Goal: Task Accomplishment & Management: Manage account settings

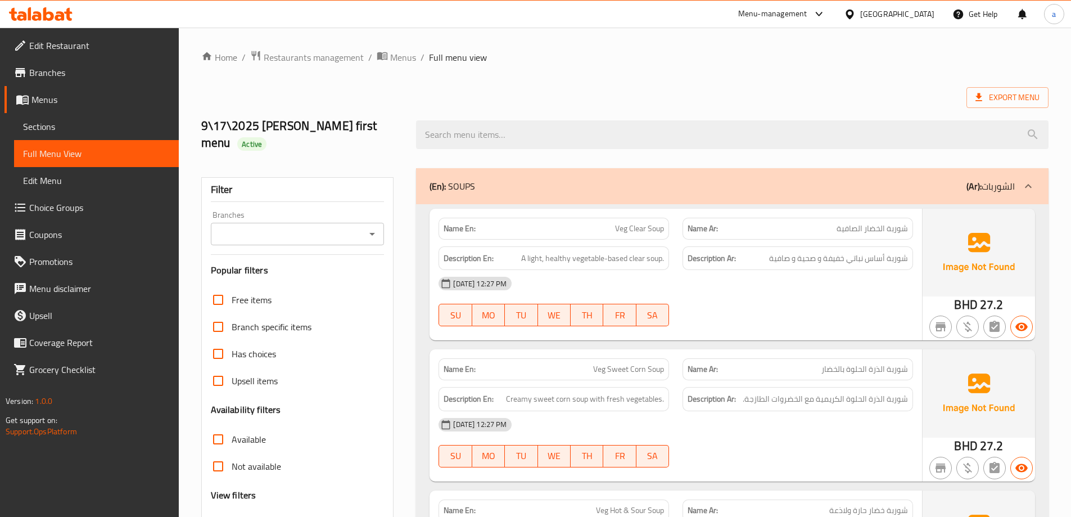
scroll to position [1686, 0]
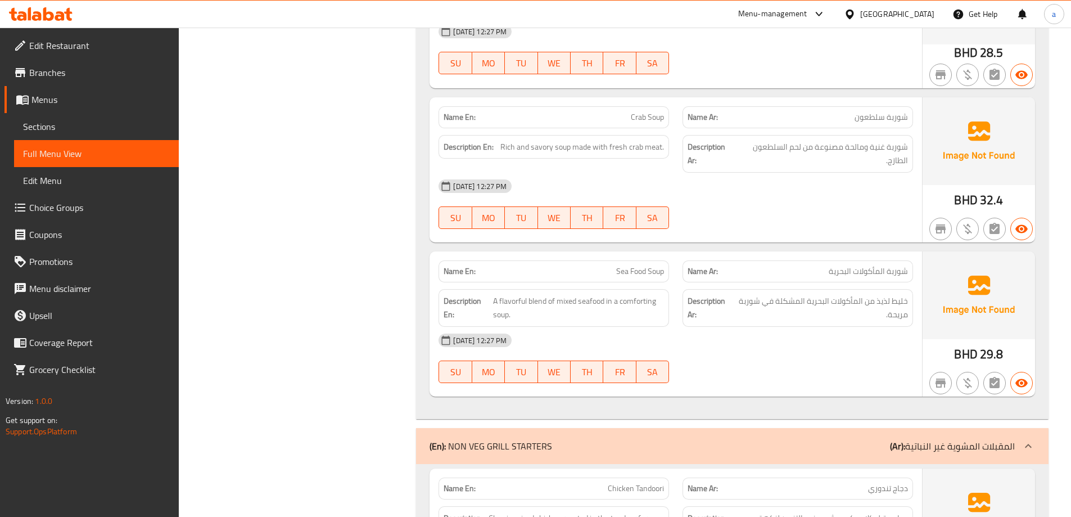
click at [80, 105] on span "Menus" at bounding box center [100, 99] width 138 height 13
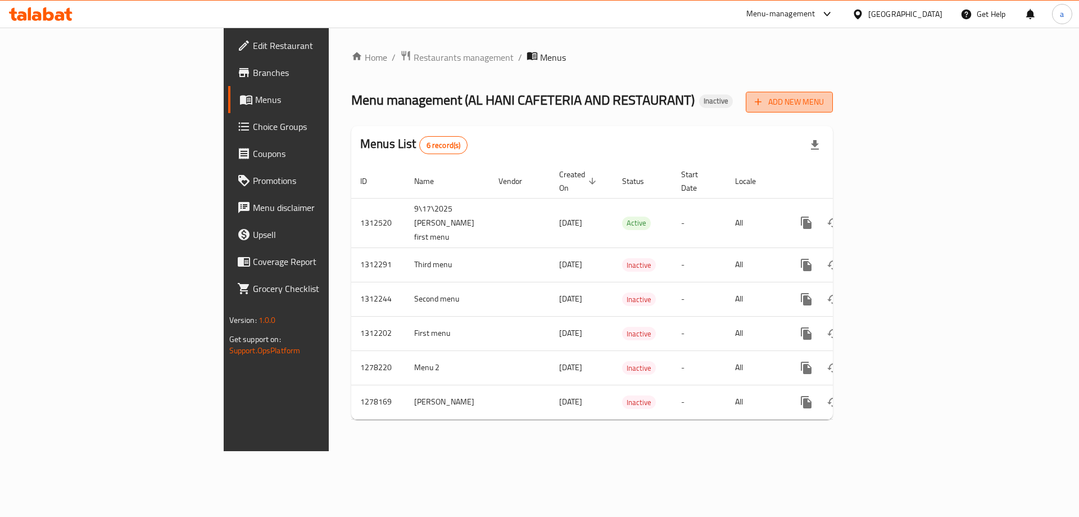
click at [764, 105] on icon "button" at bounding box center [758, 101] width 11 height 11
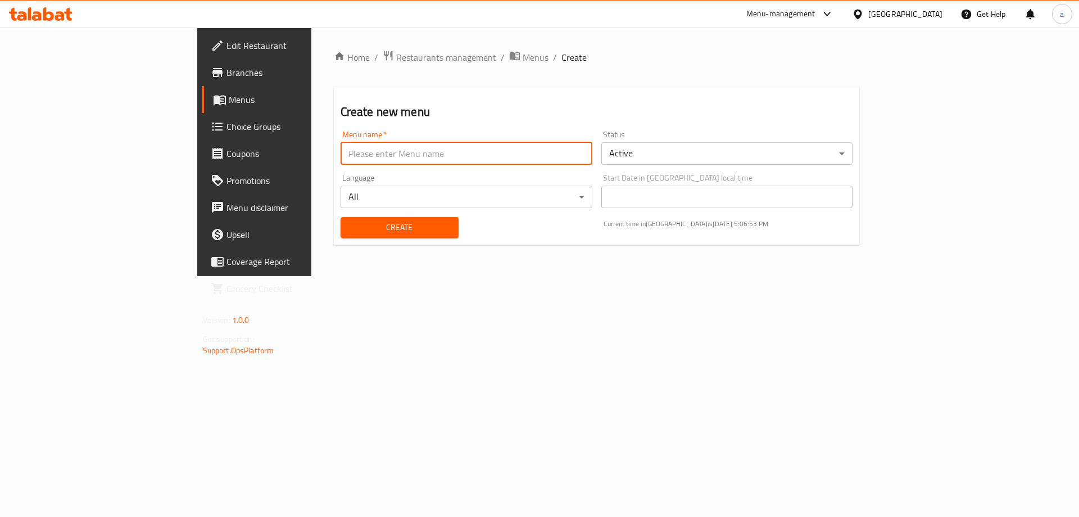
click at [494, 154] on input "text" at bounding box center [467, 153] width 252 height 22
click at [341, 155] on input "9\17\2025 [PERSON_NAME] first menu" at bounding box center [467, 153] width 252 height 22
click at [422, 155] on input "9\17\2025 [PERSON_NAME] second menu" at bounding box center [467, 153] width 252 height 22
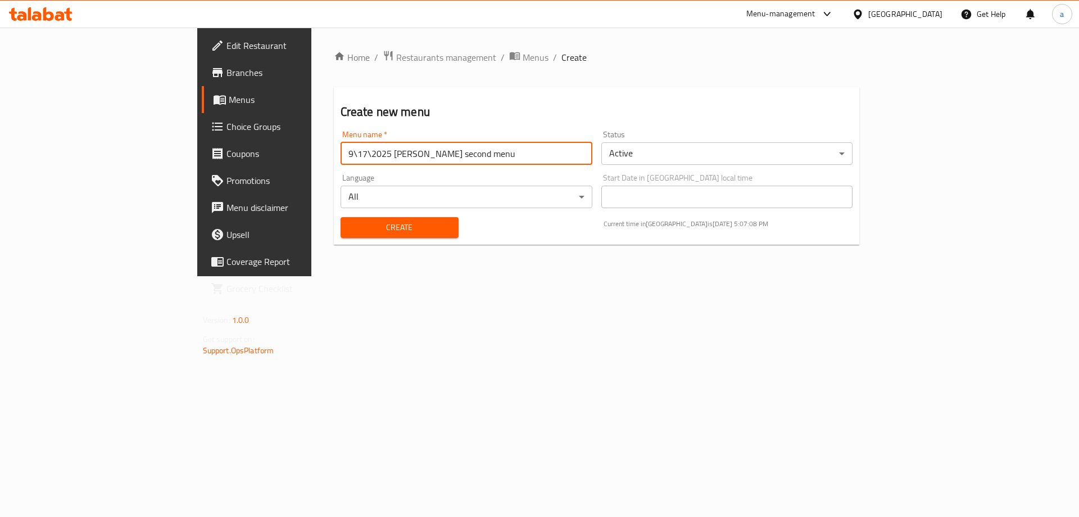
type input "9\17\2025 [PERSON_NAME] second menu"
click at [341, 237] on button "Create" at bounding box center [400, 227] width 118 height 21
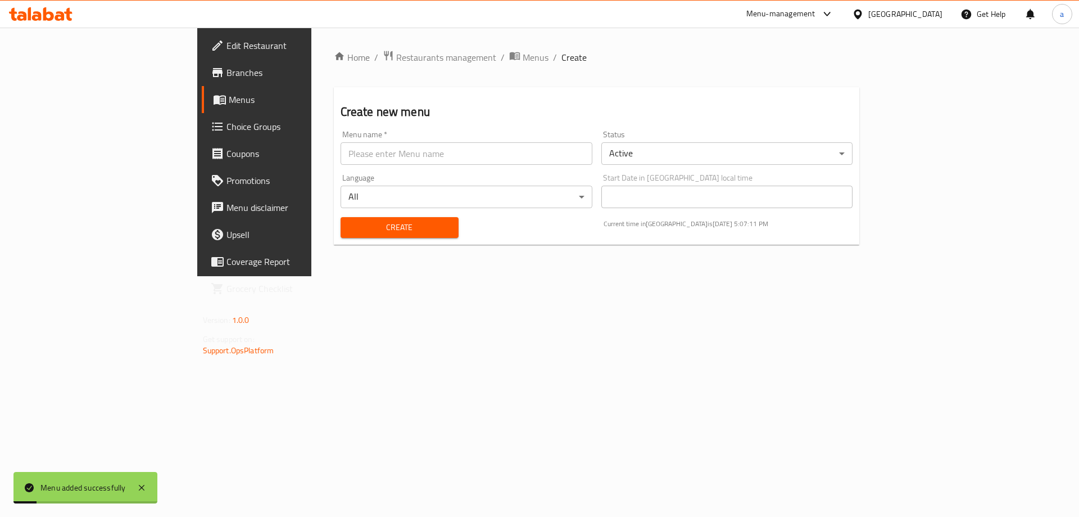
click at [229, 101] on span "Menus" at bounding box center [299, 99] width 140 height 13
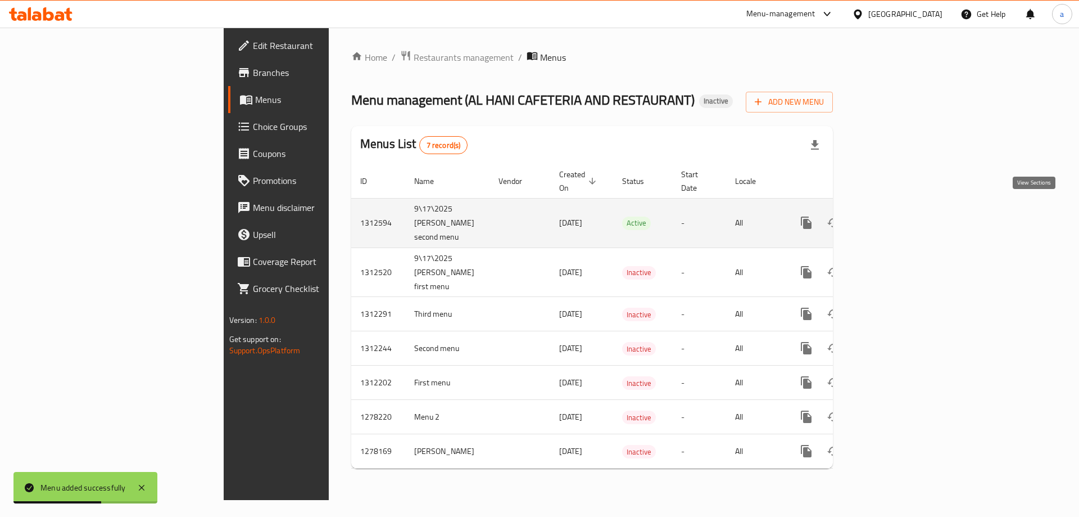
click at [894, 216] on icon "enhanced table" at bounding box center [887, 222] width 13 height 13
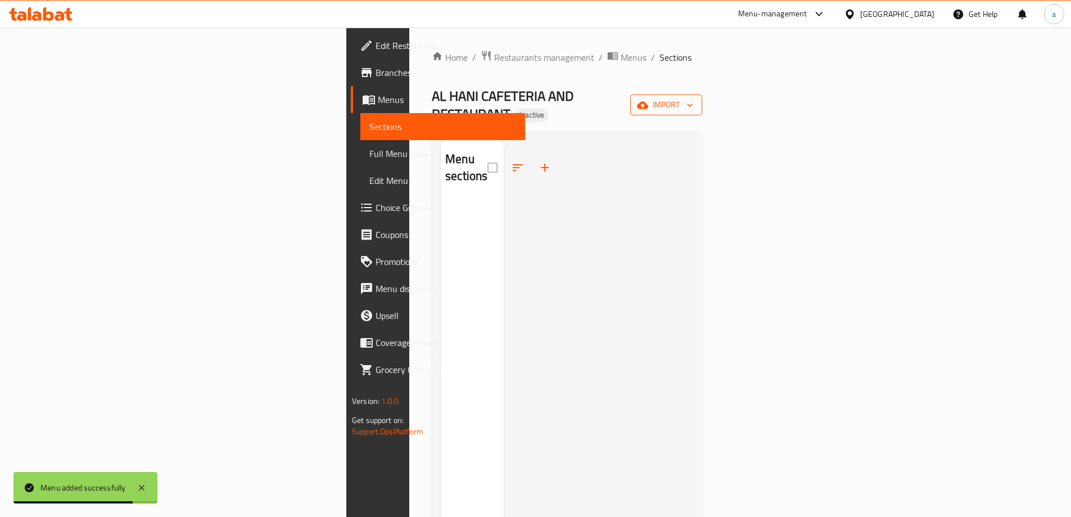
click at [693, 100] on span "import" at bounding box center [666, 105] width 54 height 14
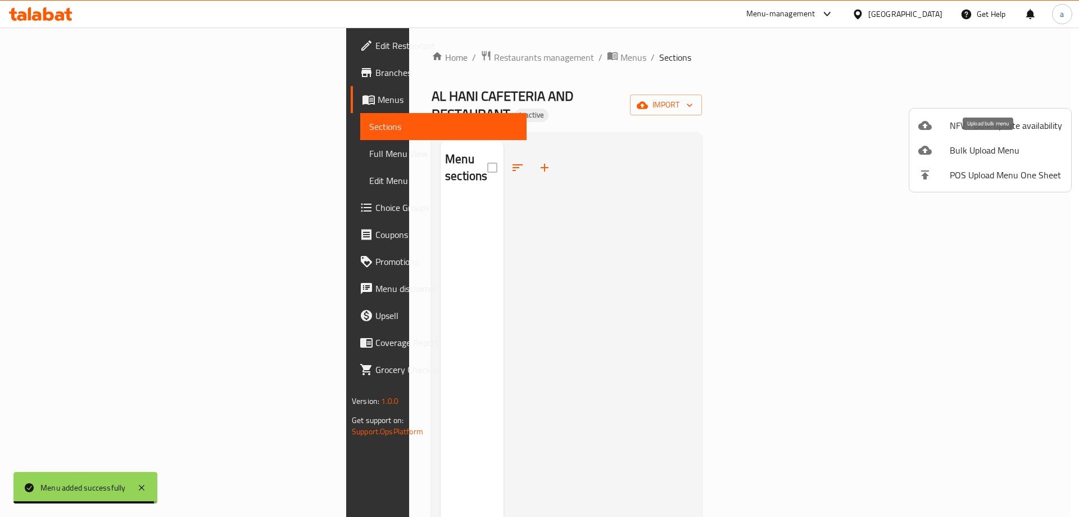
click at [1011, 147] on span "Bulk Upload Menu" at bounding box center [1006, 149] width 112 height 13
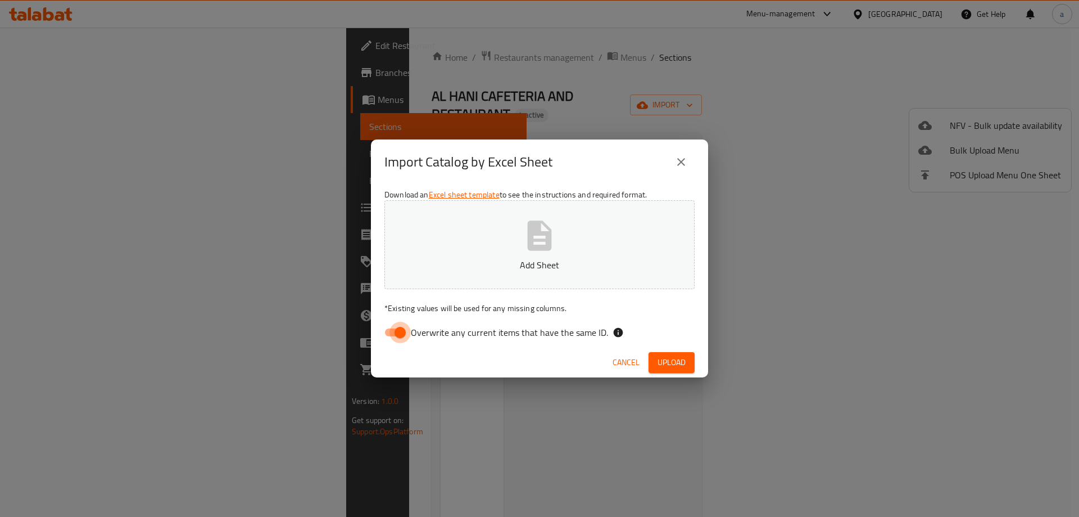
click at [394, 334] on input "Overwrite any current items that have the same ID." at bounding box center [400, 332] width 64 height 21
checkbox input "false"
click at [671, 366] on span "Upload" at bounding box center [672, 362] width 28 height 14
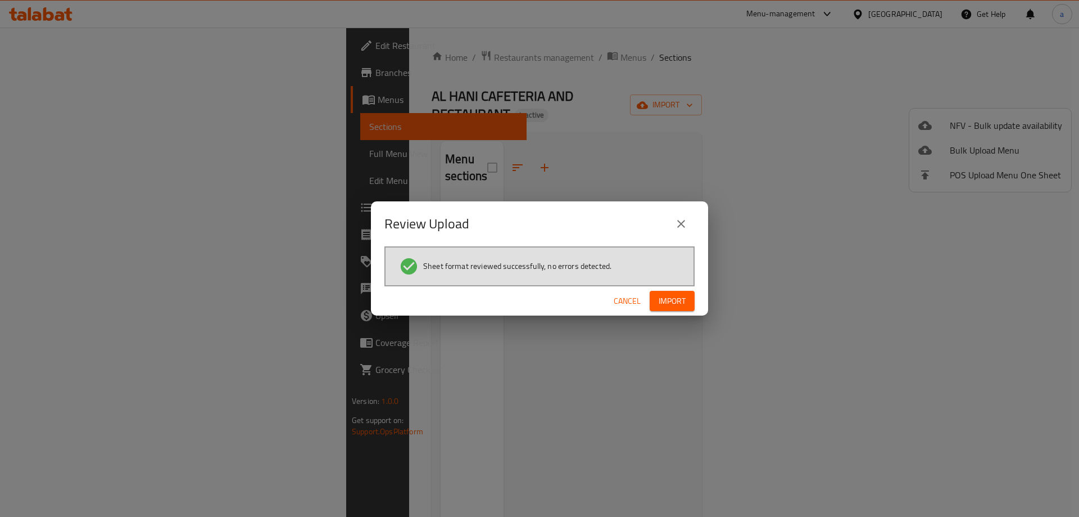
click at [677, 305] on span "Import" at bounding box center [672, 301] width 27 height 14
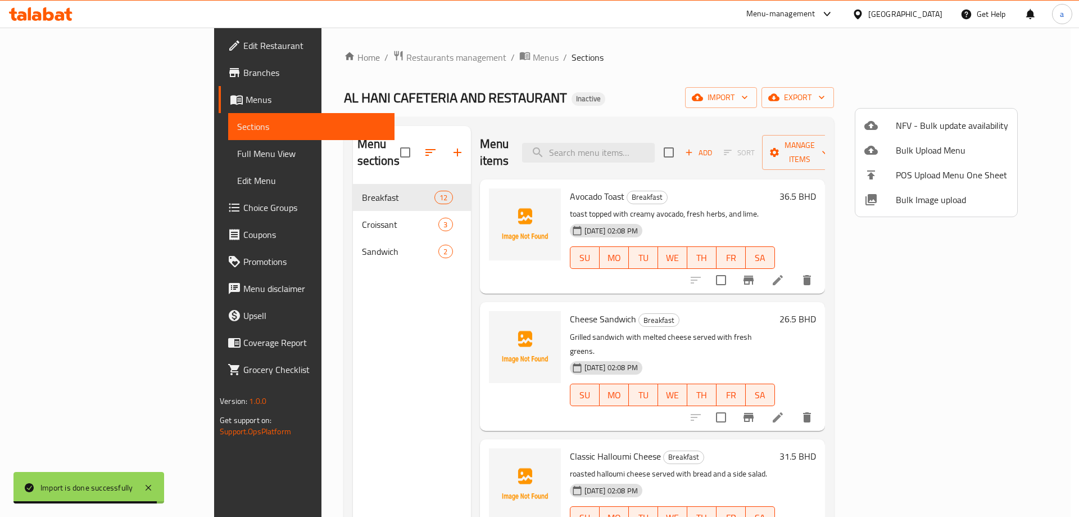
click at [682, 100] on div at bounding box center [539, 258] width 1079 height 517
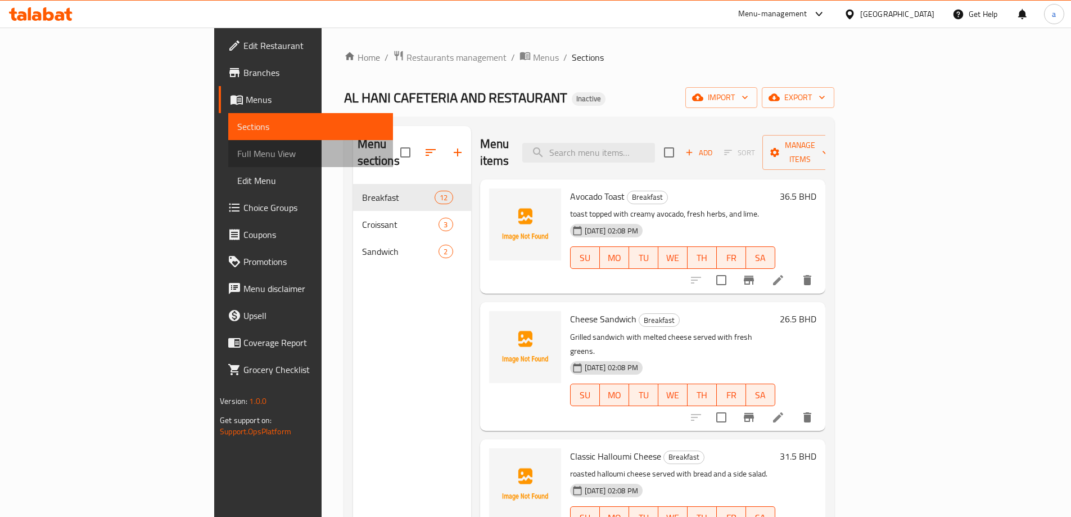
click at [237, 151] on span "Full Menu View" at bounding box center [310, 153] width 147 height 13
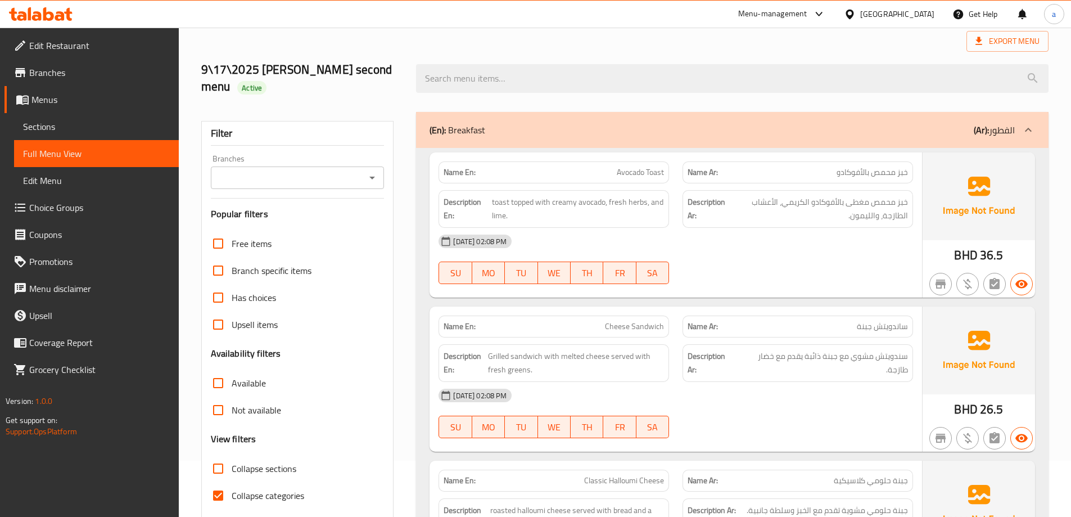
scroll to position [225, 0]
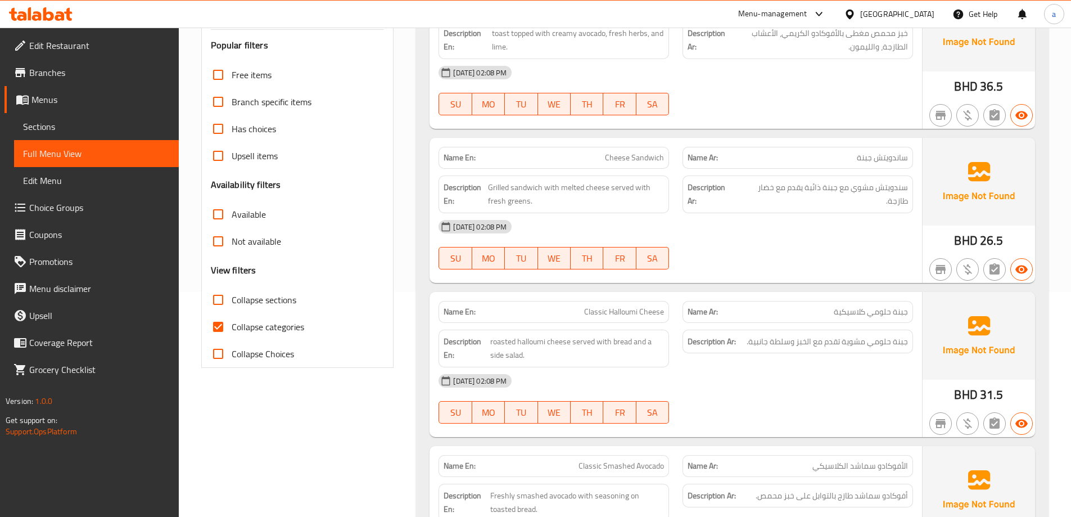
click at [222, 327] on input "Collapse categories" at bounding box center [218, 326] width 27 height 27
checkbox input "false"
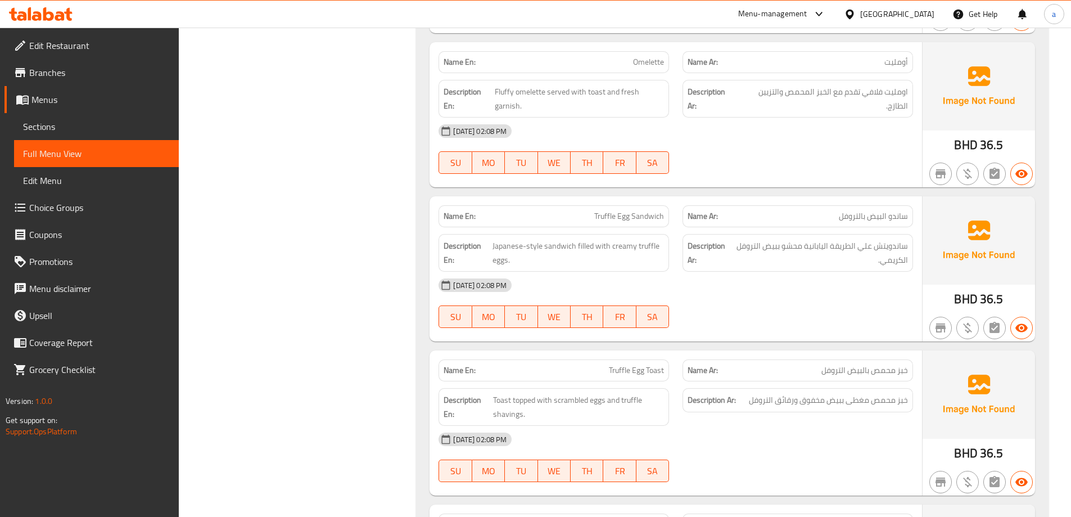
scroll to position [1405, 0]
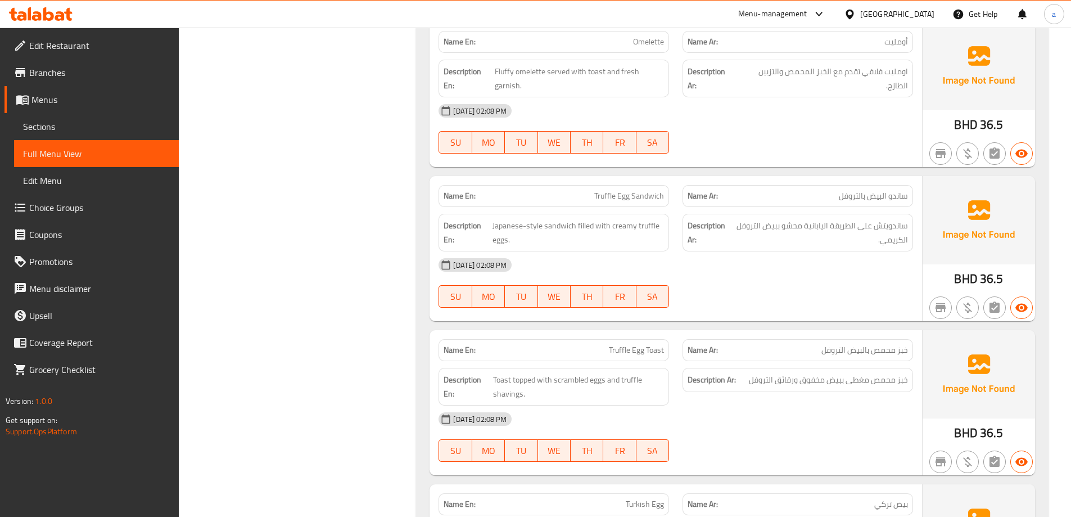
click at [98, 130] on span "Sections" at bounding box center [96, 126] width 147 height 13
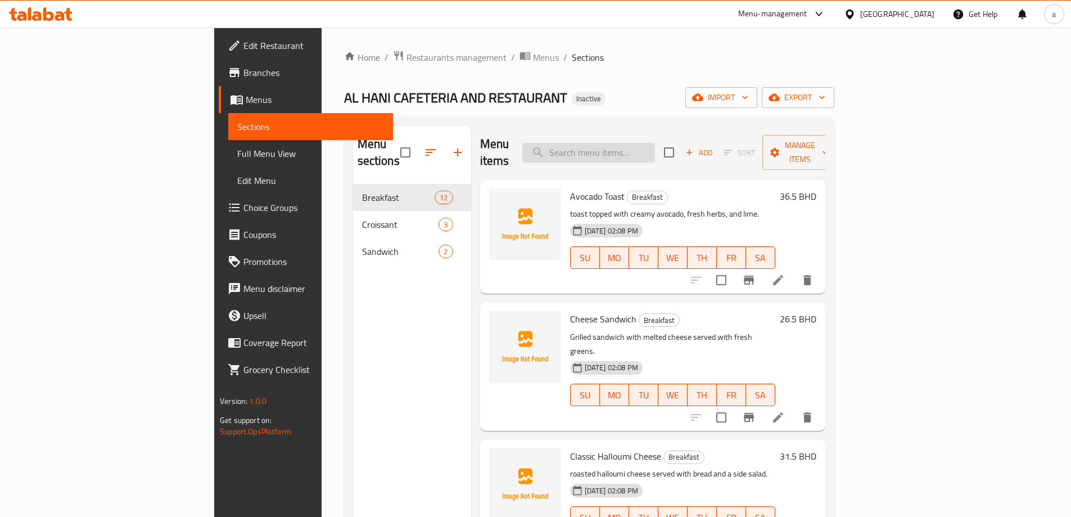
click at [655, 143] on input "search" at bounding box center [588, 153] width 133 height 20
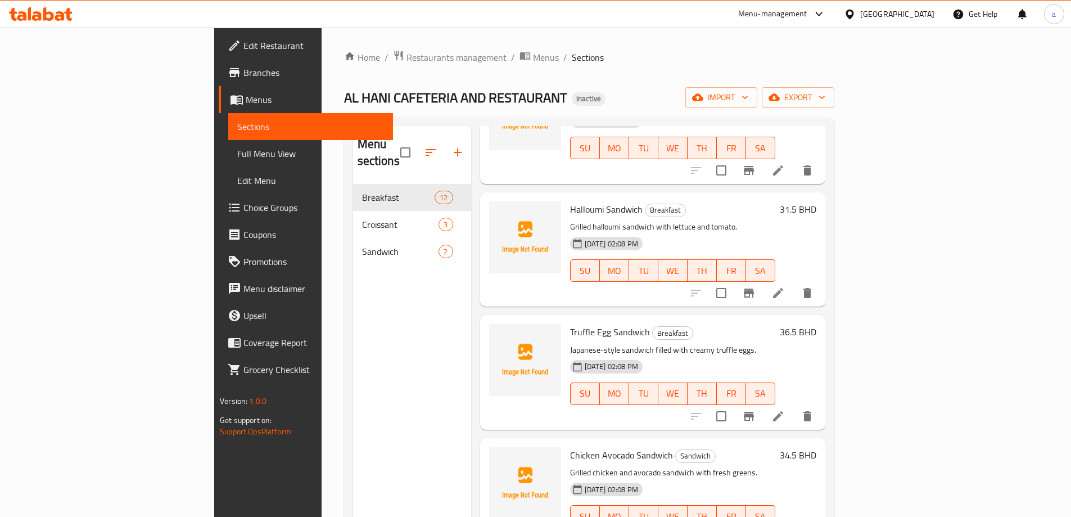
scroll to position [248, 0]
type input "ساندو"
click at [785, 408] on icon at bounding box center [777, 414] width 13 height 13
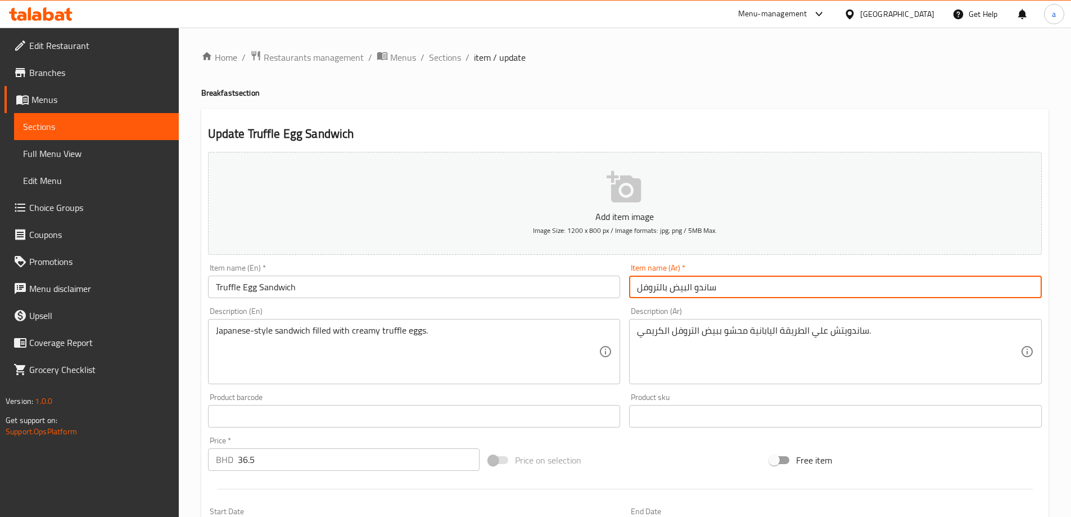
click at [693, 290] on input "ساندو البيض بالتروفل" at bounding box center [835, 286] width 413 height 22
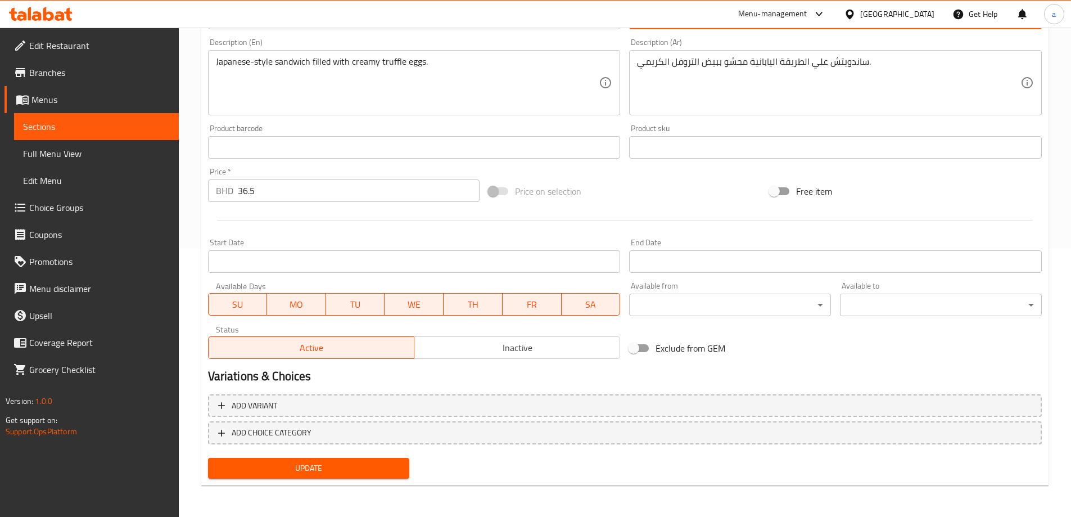
type input "ساندويتش البيض بالتروفل"
click at [372, 469] on span "Update" at bounding box center [309, 468] width 184 height 14
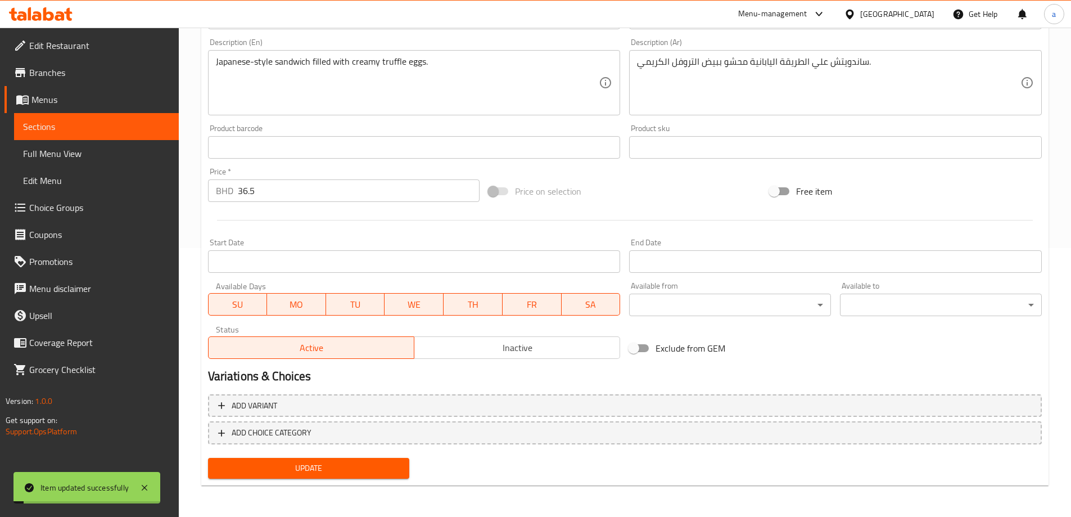
click at [71, 124] on span "Sections" at bounding box center [96, 126] width 147 height 13
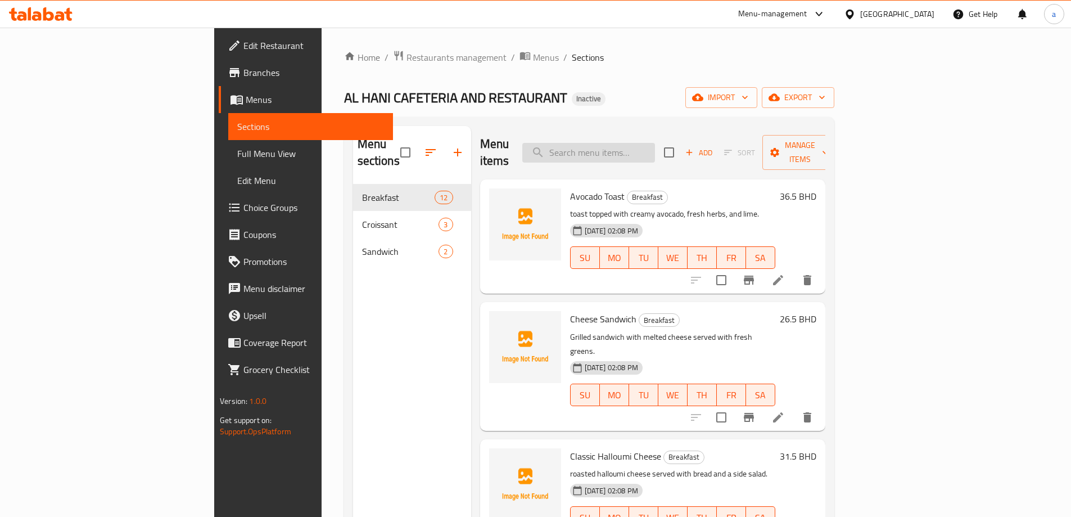
click at [655, 145] on input "search" at bounding box center [588, 153] width 133 height 20
click at [655, 146] on input "search" at bounding box center [588, 153] width 133 height 20
paste input "Chicken Avo Sandwich"
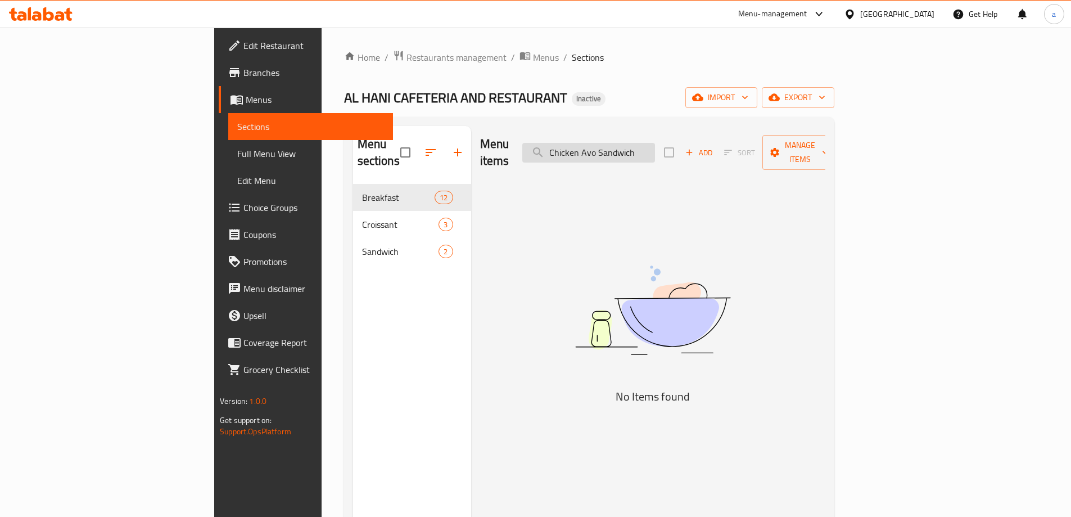
click at [655, 147] on input "Chicken Avo Sandwich" at bounding box center [588, 153] width 133 height 20
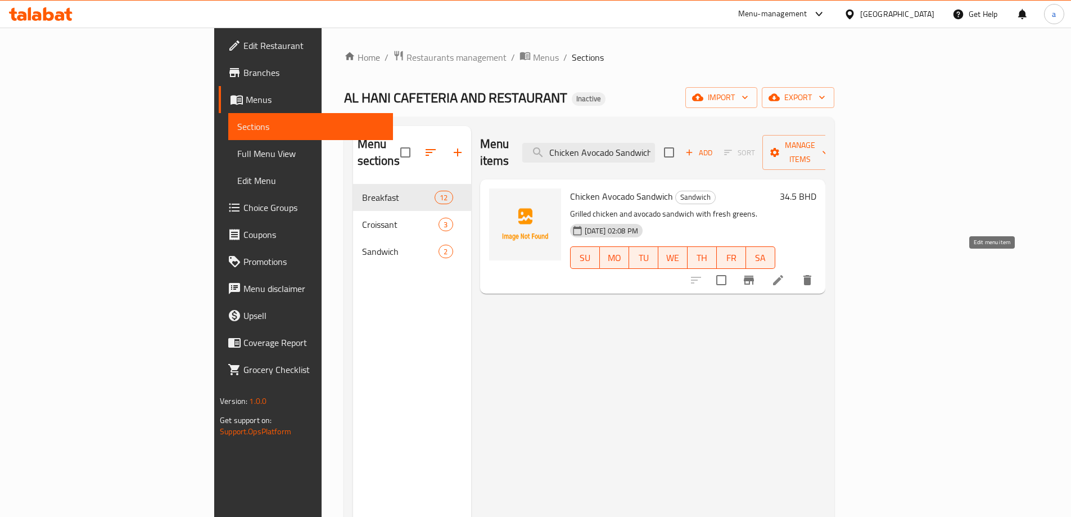
type input "Chicken Avocado Sandwich"
click at [783, 275] on icon at bounding box center [778, 280] width 10 height 10
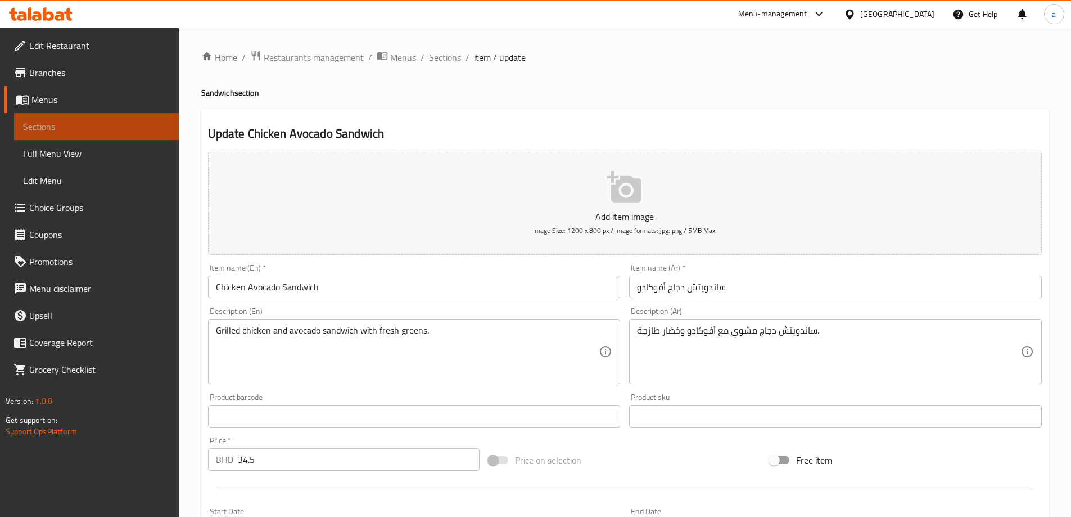
click at [108, 132] on span "Sections" at bounding box center [96, 126] width 147 height 13
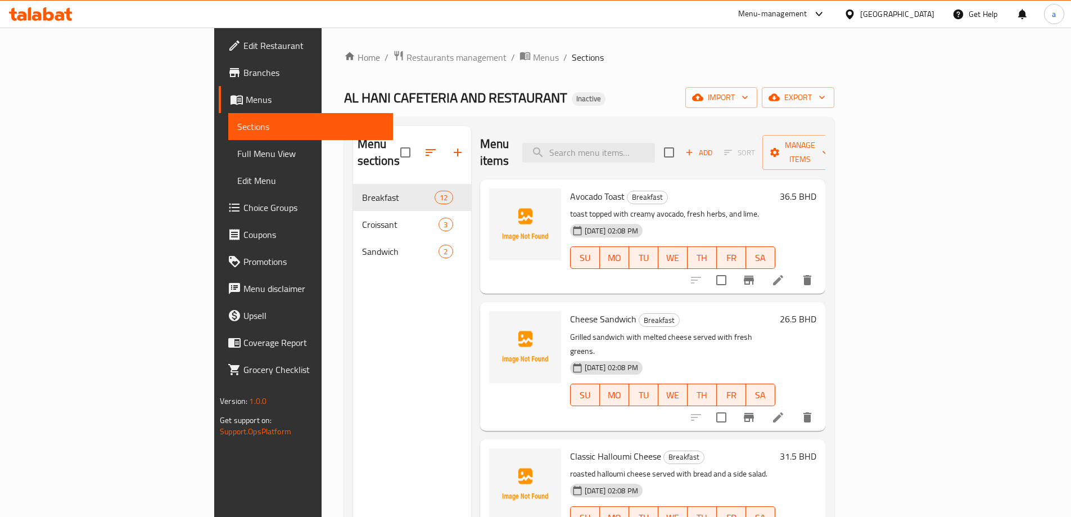
click at [228, 145] on link "Full Menu View" at bounding box center [310, 153] width 165 height 27
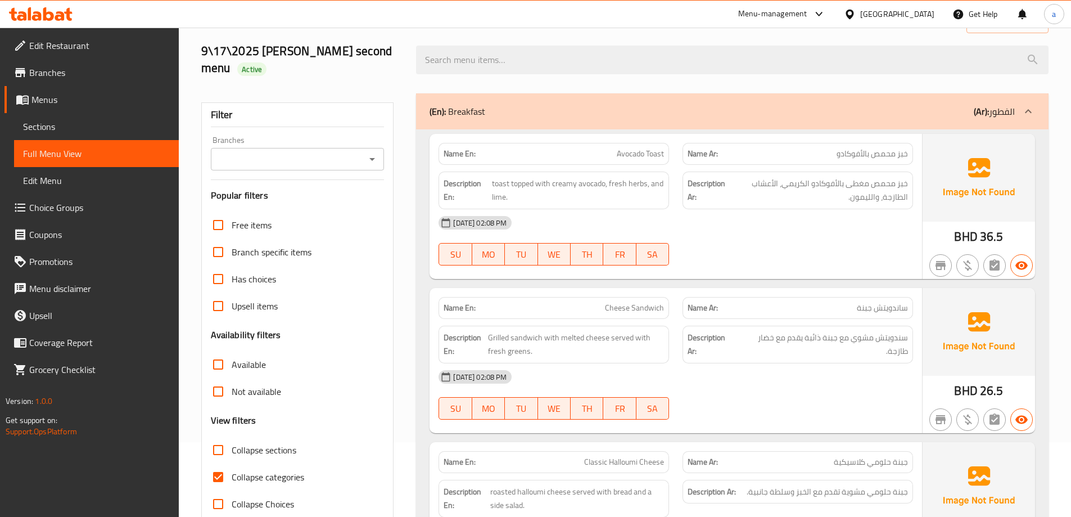
scroll to position [225, 0]
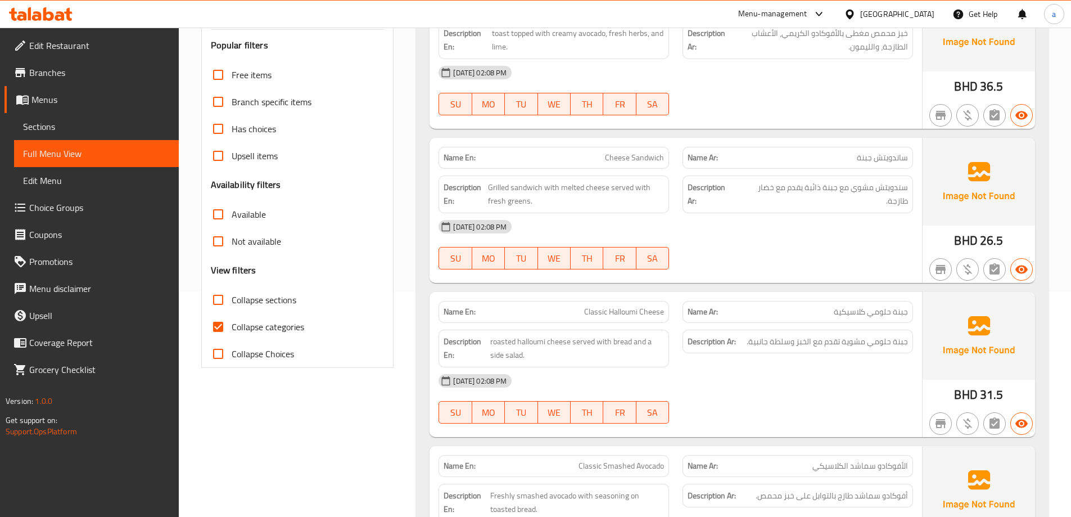
click at [302, 325] on span "Collapse categories" at bounding box center [268, 326] width 73 height 13
click at [232, 325] on input "Collapse categories" at bounding box center [218, 326] width 27 height 27
checkbox input "false"
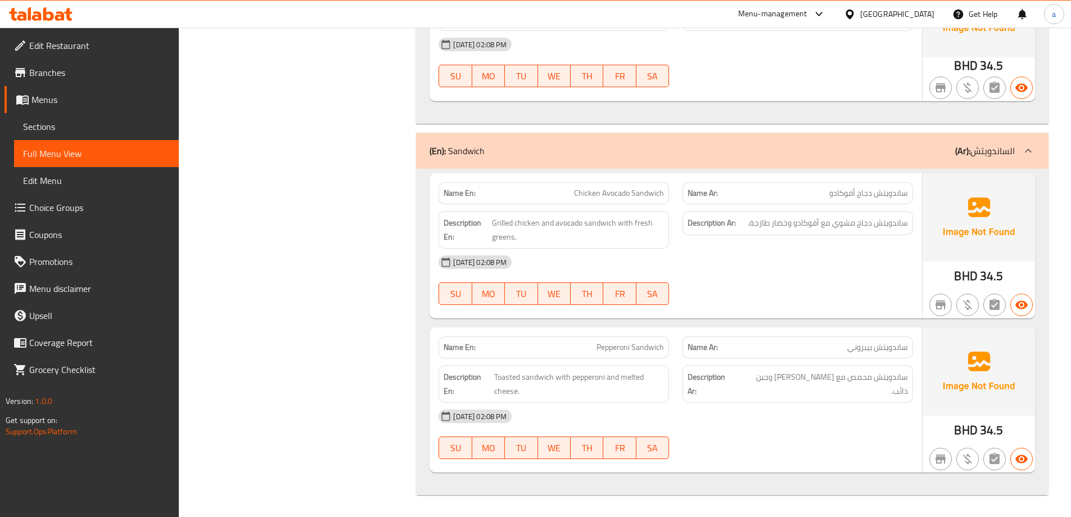
scroll to position [2419, 0]
drag, startPoint x: 621, startPoint y: 377, endPoint x: 643, endPoint y: 377, distance: 21.9
click at [643, 377] on span "Toasted sandwich with pepperoni and melted cheese." at bounding box center [579, 383] width 170 height 28
copy span "melted"
click at [742, 423] on div "[DATE] 02:08 PM" at bounding box center [676, 415] width 488 height 27
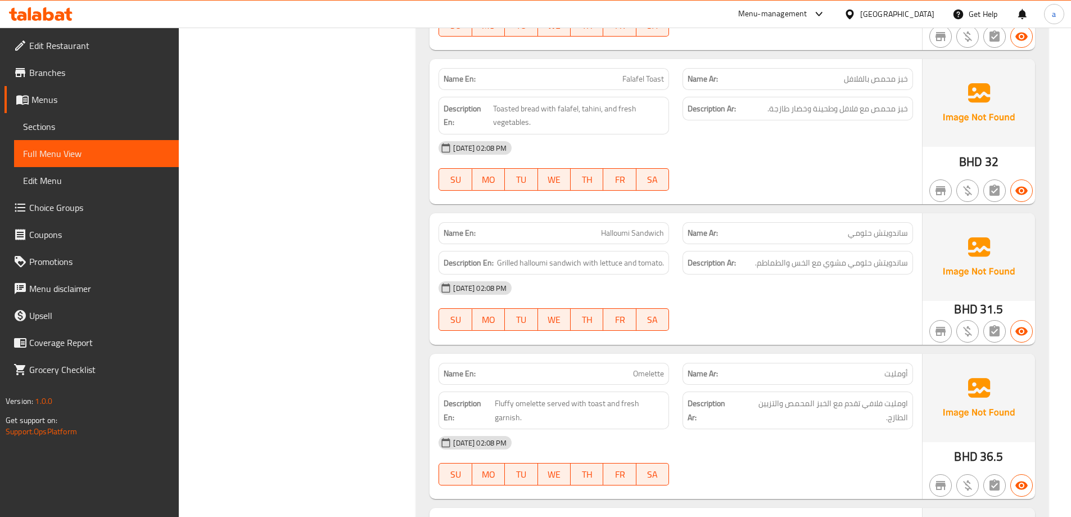
scroll to position [1014, 0]
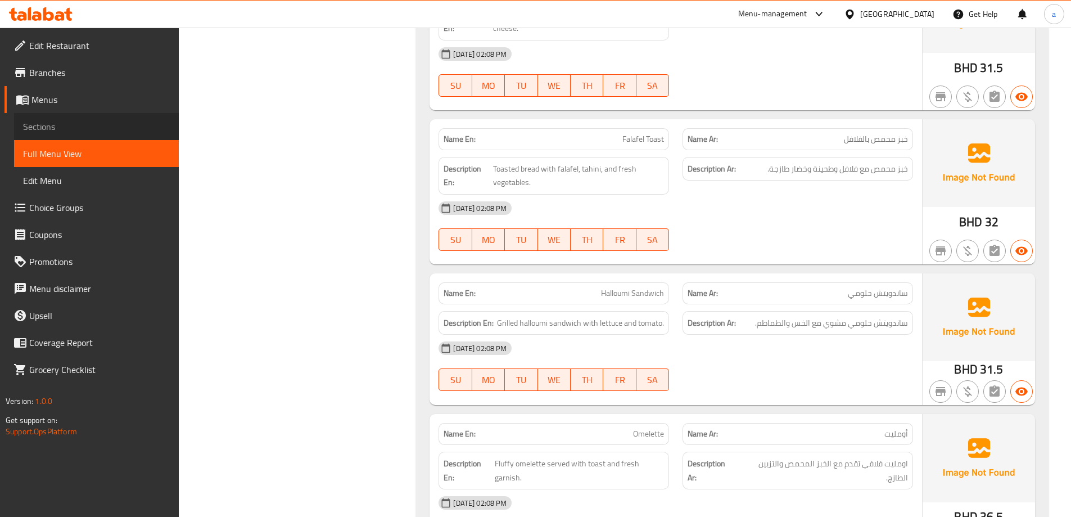
click at [100, 121] on span "Sections" at bounding box center [96, 126] width 147 height 13
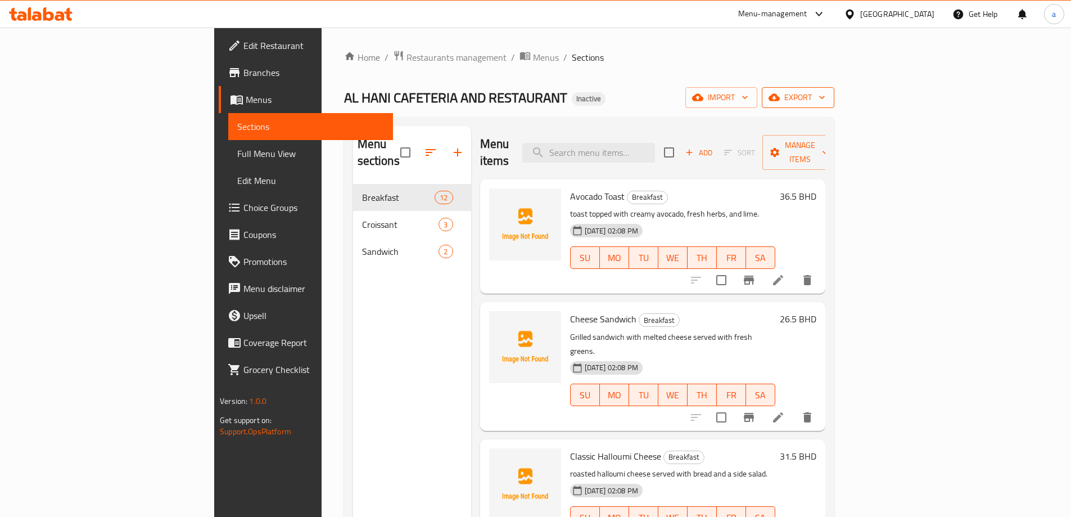
click at [825, 96] on span "export" at bounding box center [798, 98] width 55 height 14
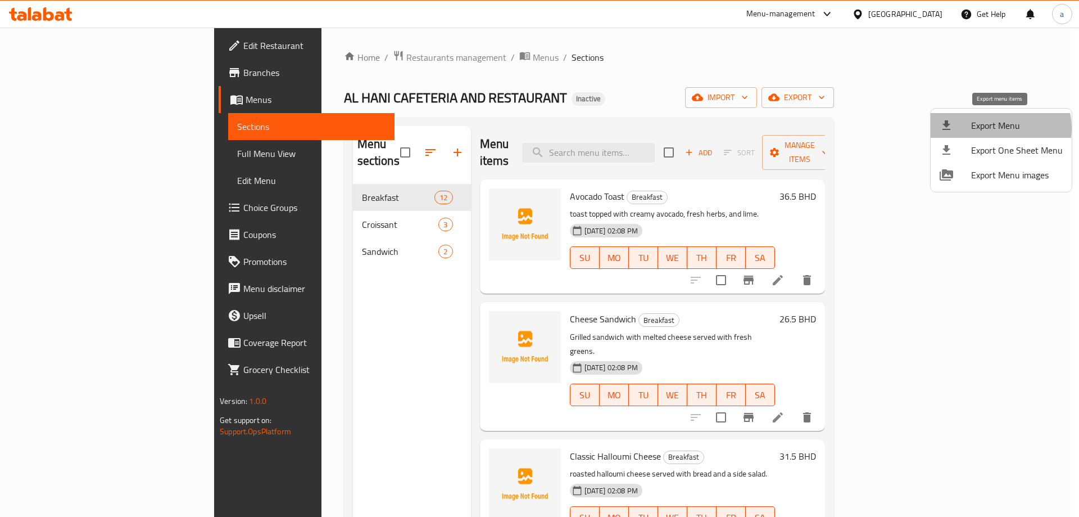
click at [998, 128] on span "Export Menu" at bounding box center [1017, 125] width 92 height 13
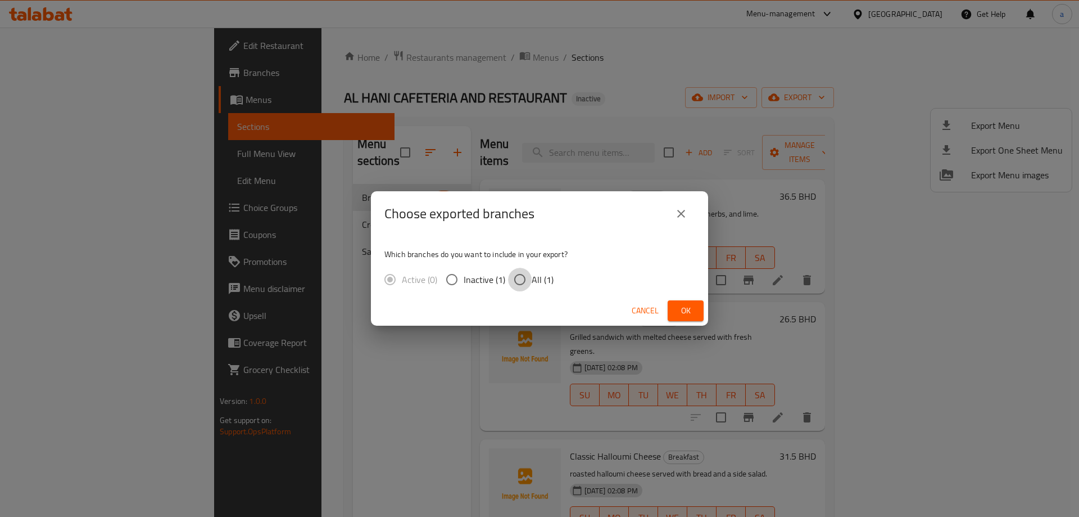
click at [527, 284] on input "All (1)" at bounding box center [520, 280] width 24 height 24
radio input "true"
click at [679, 306] on span "Ok" at bounding box center [686, 311] width 18 height 14
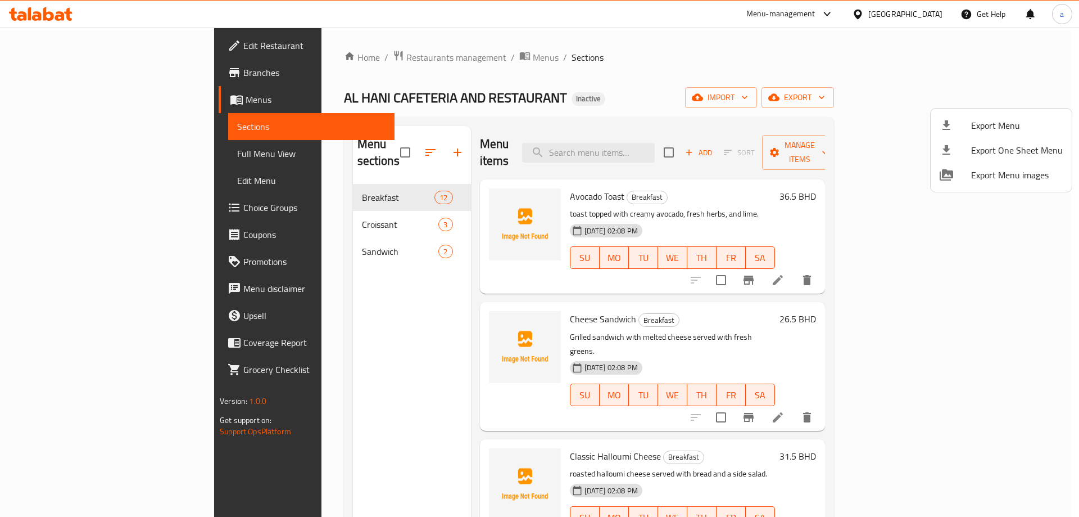
click at [287, 313] on div at bounding box center [539, 258] width 1079 height 517
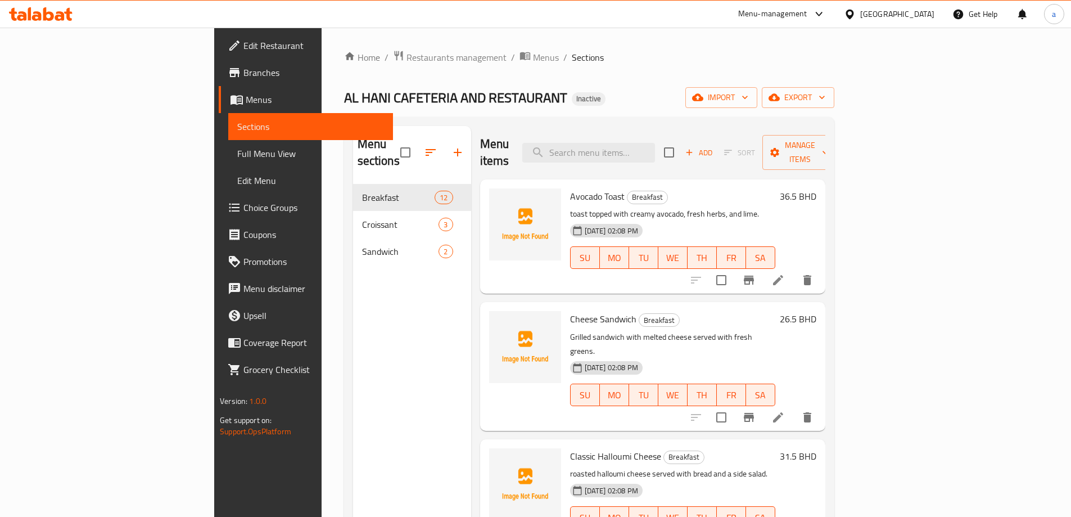
click at [237, 124] on span "Sections" at bounding box center [310, 126] width 147 height 13
click at [246, 102] on span "Menus" at bounding box center [315, 99] width 138 height 13
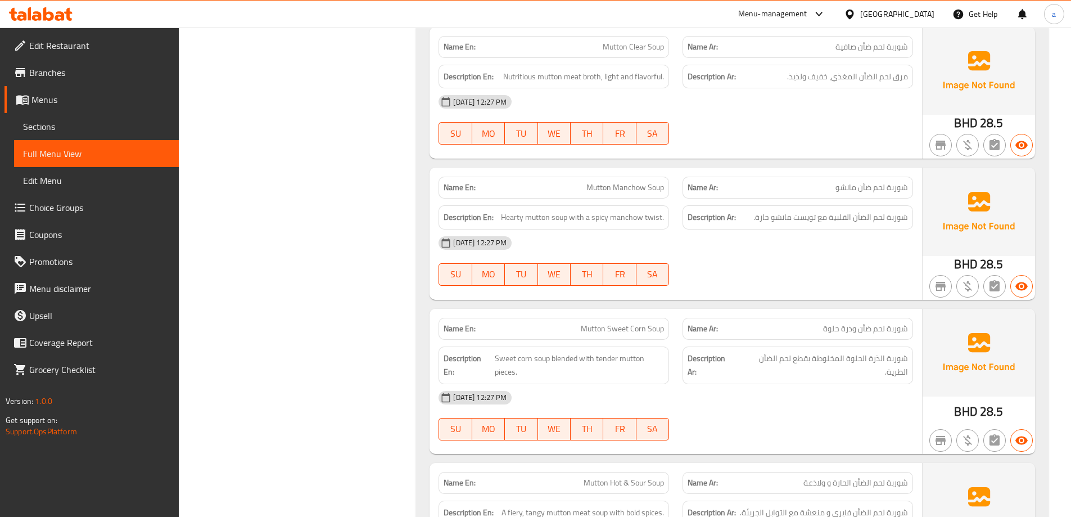
click at [119, 131] on span "Sections" at bounding box center [96, 126] width 147 height 13
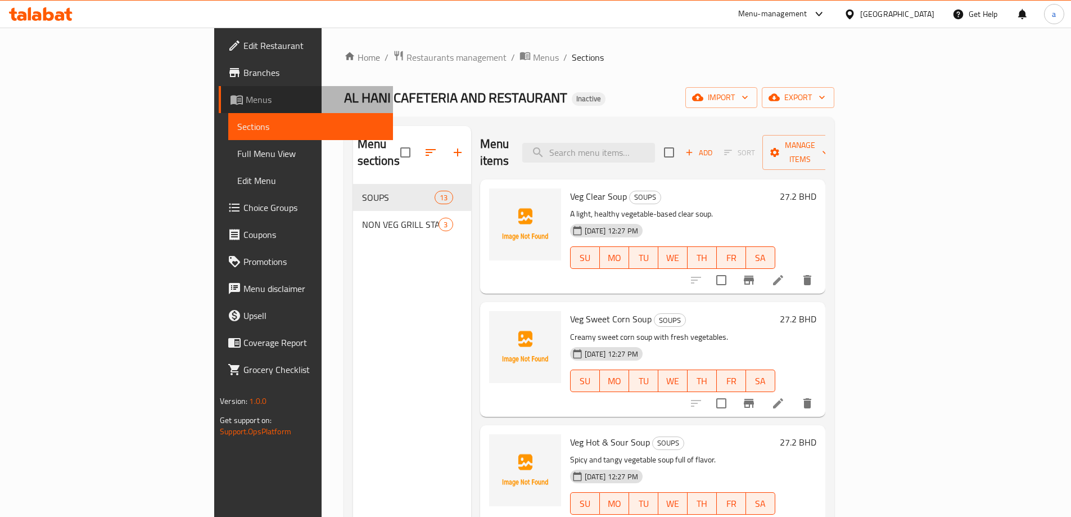
click at [219, 106] on link "Menus" at bounding box center [306, 99] width 174 height 27
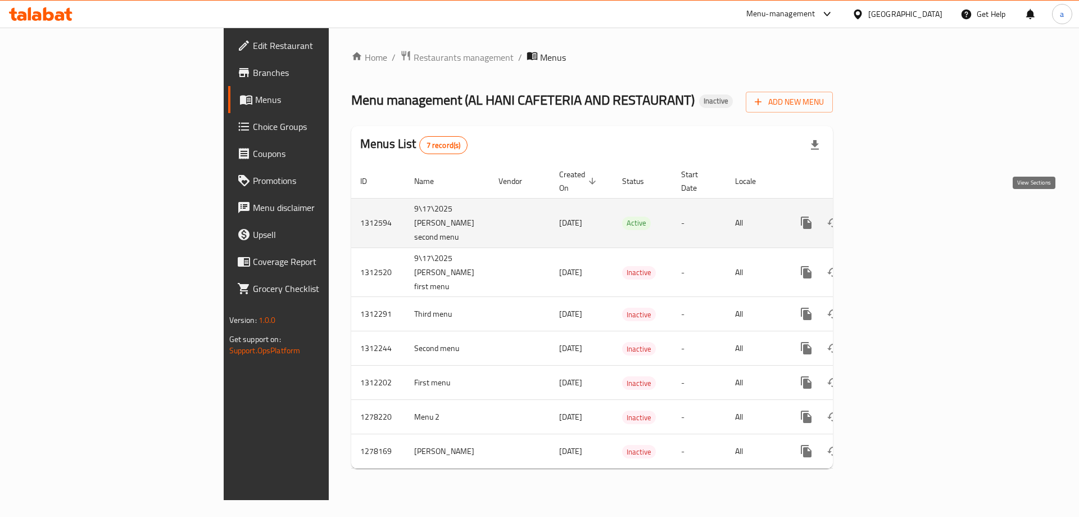
click at [894, 216] on icon "enhanced table" at bounding box center [887, 222] width 13 height 13
